Goal: Information Seeking & Learning: Compare options

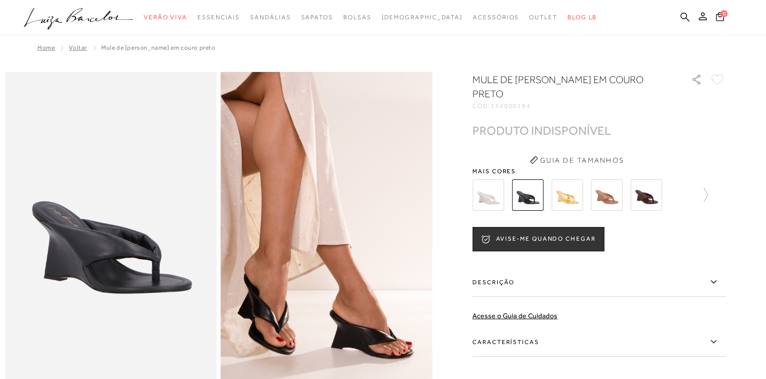
click at [646, 200] on img at bounding box center [646, 194] width 31 height 31
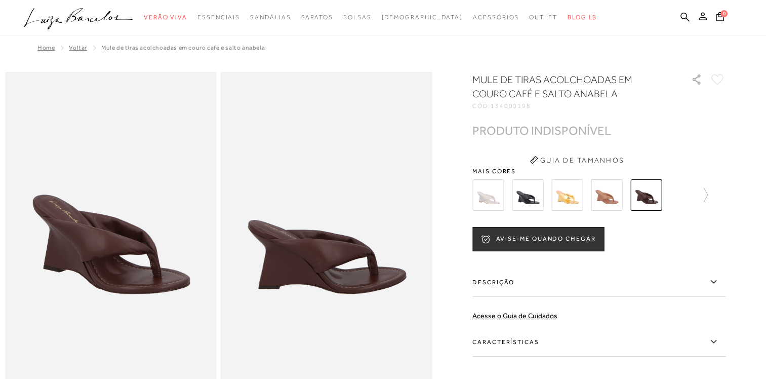
click at [619, 198] on img at bounding box center [606, 194] width 31 height 31
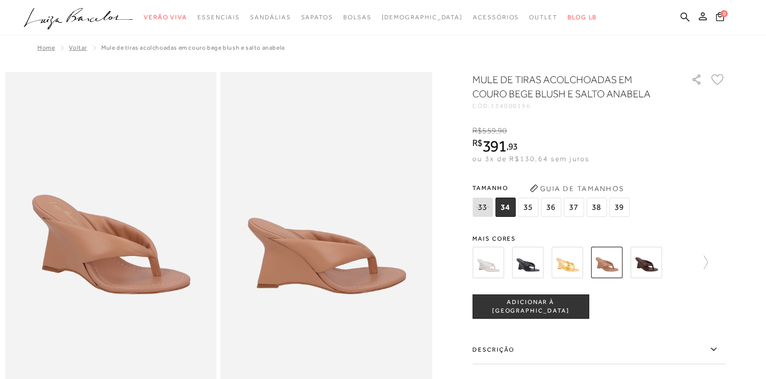
click at [565, 227] on div "MULE DE TIRAS ACOLCHOADAS EM COURO BEGE BLUSH E SALTO ANABELA CÓD: 134000196 × …" at bounding box center [599, 296] width 253 height 449
click at [570, 259] on img at bounding box center [567, 262] width 31 height 31
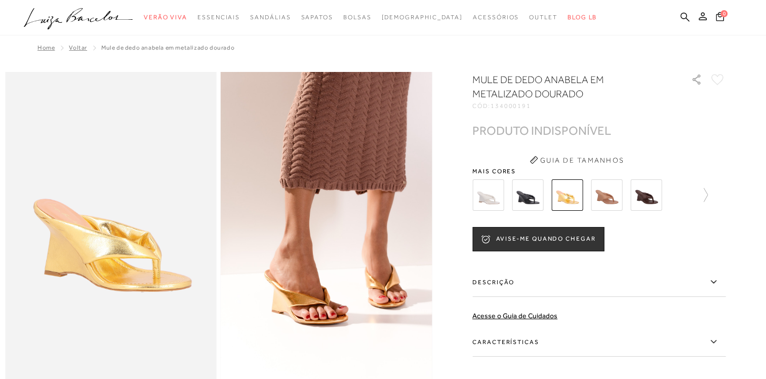
click at [495, 202] on img at bounding box center [488, 194] width 31 height 31
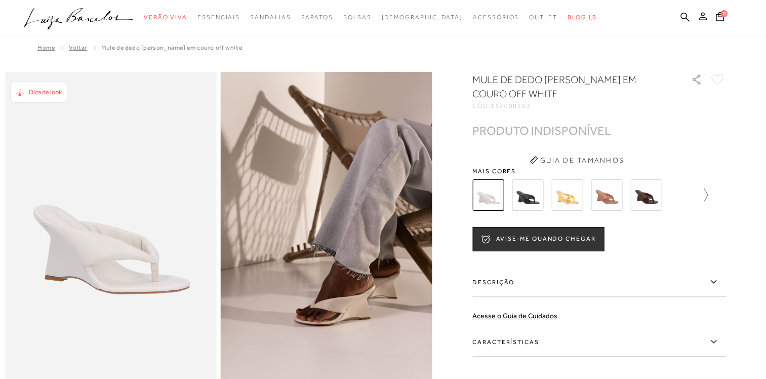
click at [708, 192] on icon at bounding box center [701, 195] width 14 height 14
click at [512, 190] on img at bounding box center [505, 194] width 31 height 31
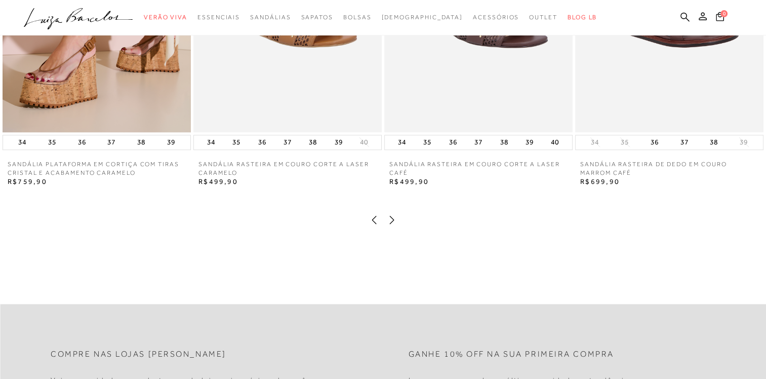
scroll to position [912, 0]
